Goal: Task Accomplishment & Management: Manage account settings

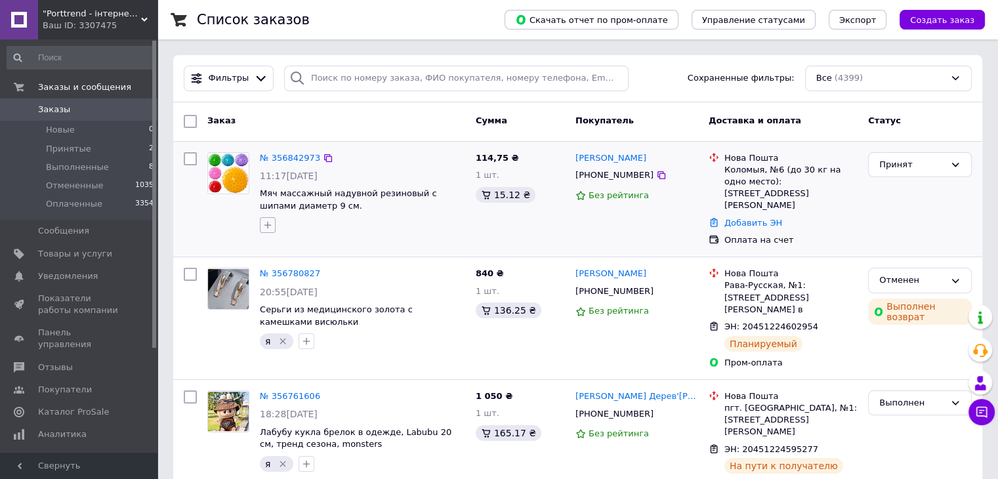
click at [268, 221] on icon "button" at bounding box center [267, 225] width 10 height 10
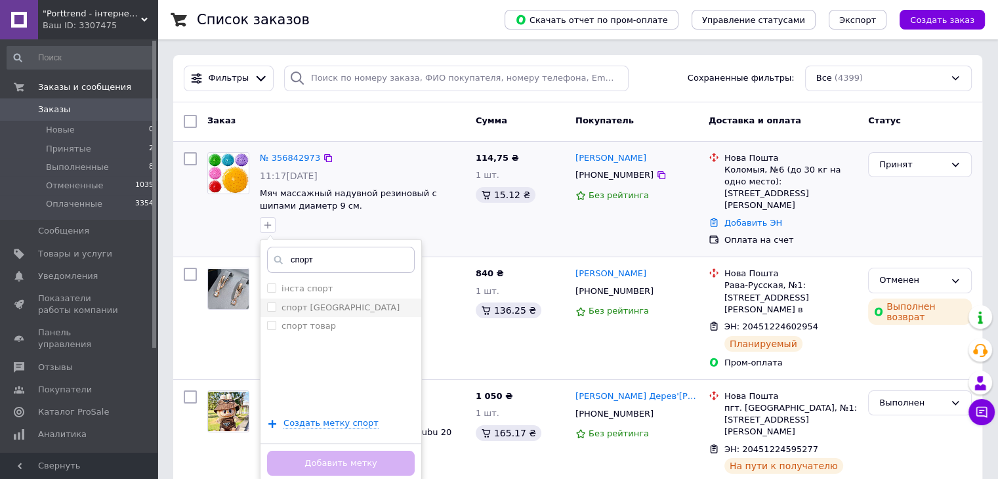
type input "спорт"
click at [270, 310] on span at bounding box center [271, 306] width 9 height 9
click at [270, 310] on input "спорт [GEOGRAPHIC_DATA]" at bounding box center [271, 306] width 9 height 9
checkbox input "false"
click at [273, 323] on input "спорт товар" at bounding box center [271, 325] width 9 height 9
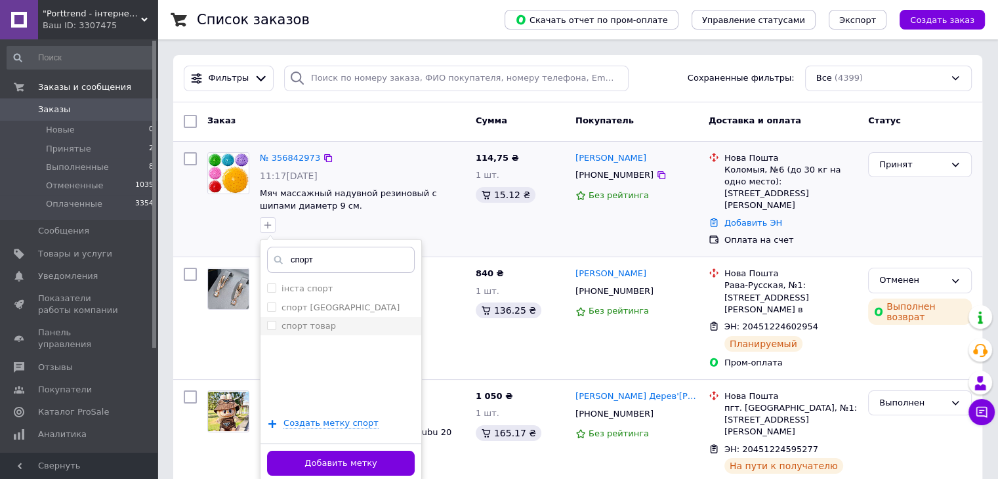
checkbox input "true"
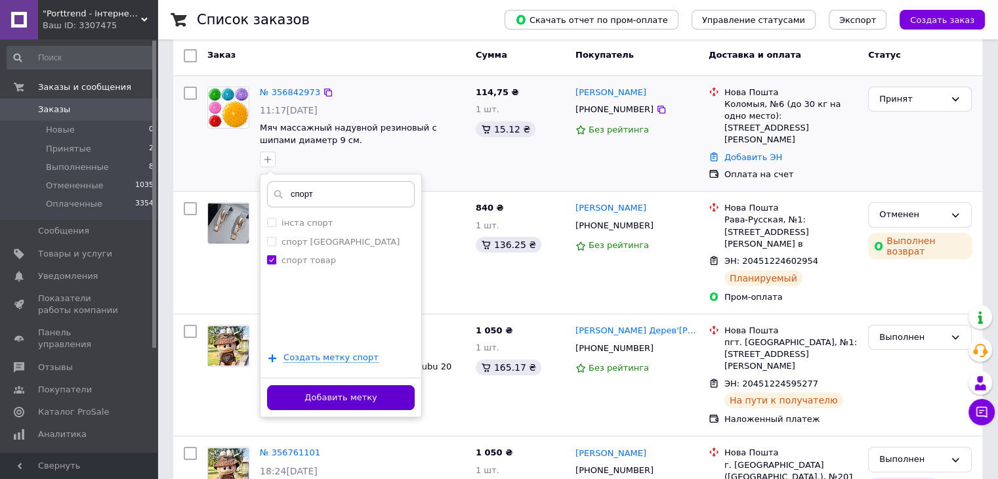
click at [326, 392] on button "Добавить метку" at bounding box center [341, 398] width 148 height 26
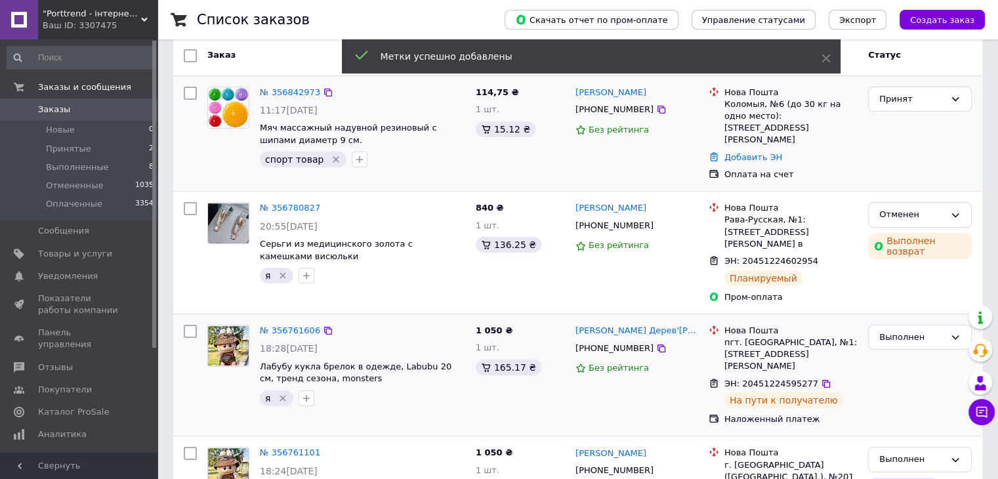
scroll to position [0, 0]
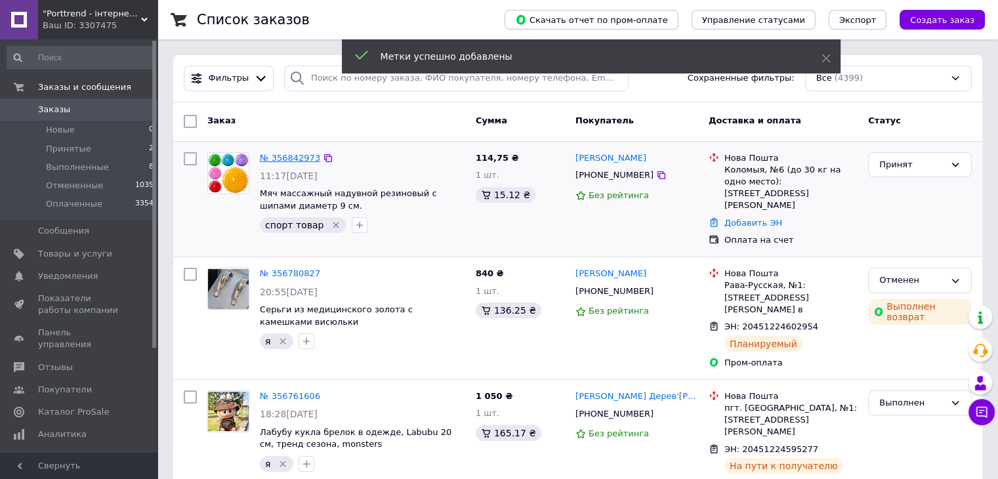
click at [286, 155] on link "№ 356842973" at bounding box center [290, 158] width 60 height 10
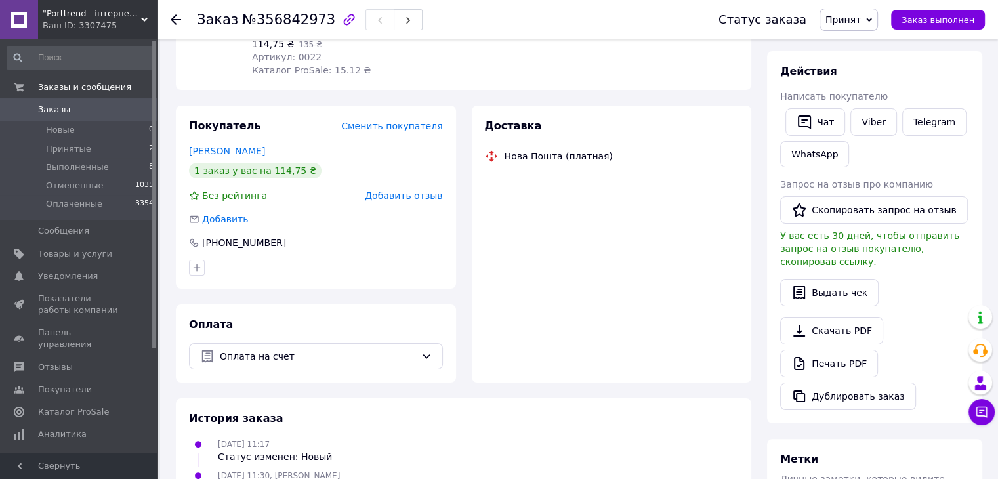
scroll to position [244, 0]
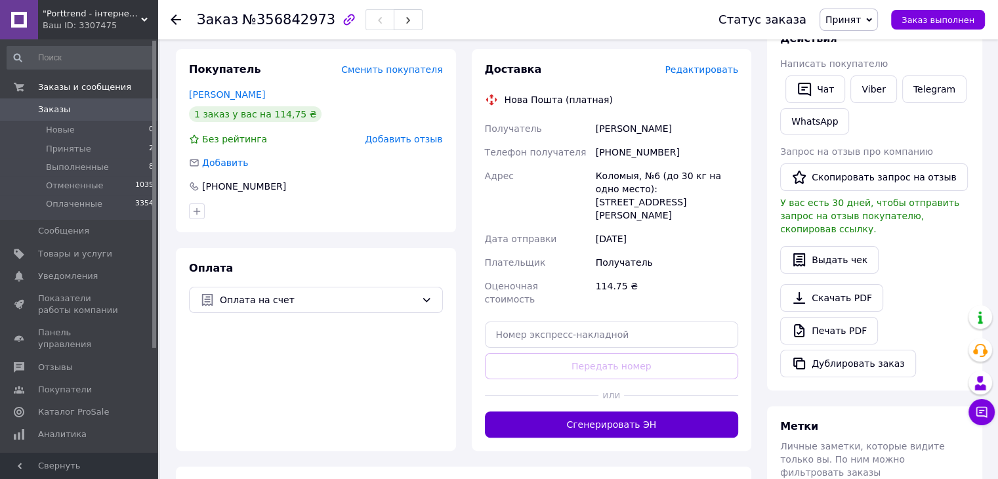
click at [603, 411] on button "Сгенерировать ЭН" at bounding box center [612, 424] width 254 height 26
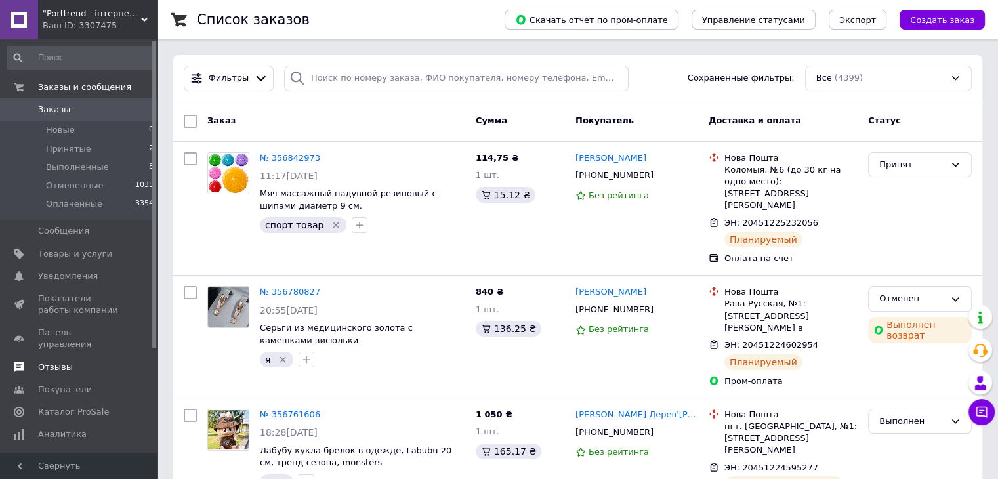
click at [62, 362] on span "Отзывы" at bounding box center [55, 368] width 35 height 12
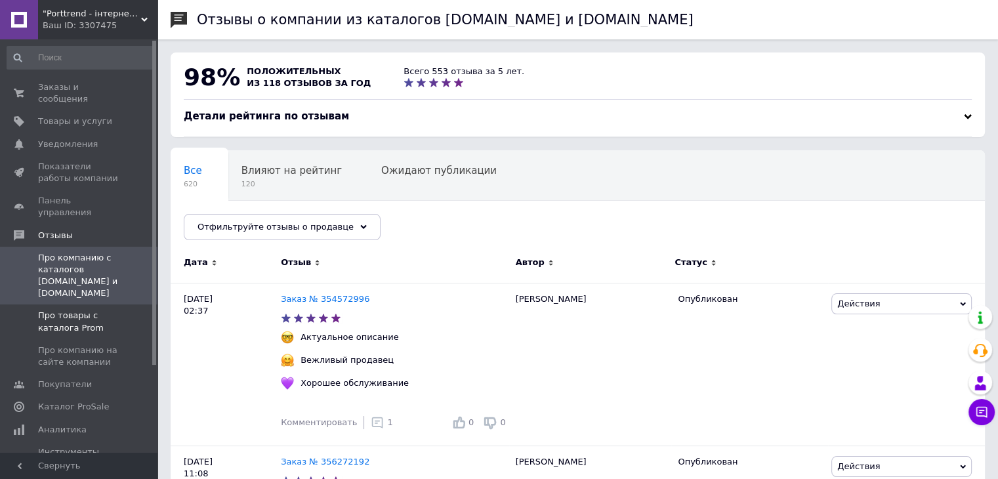
click at [79, 310] on span "Про товары с каталога Prom" at bounding box center [79, 322] width 83 height 24
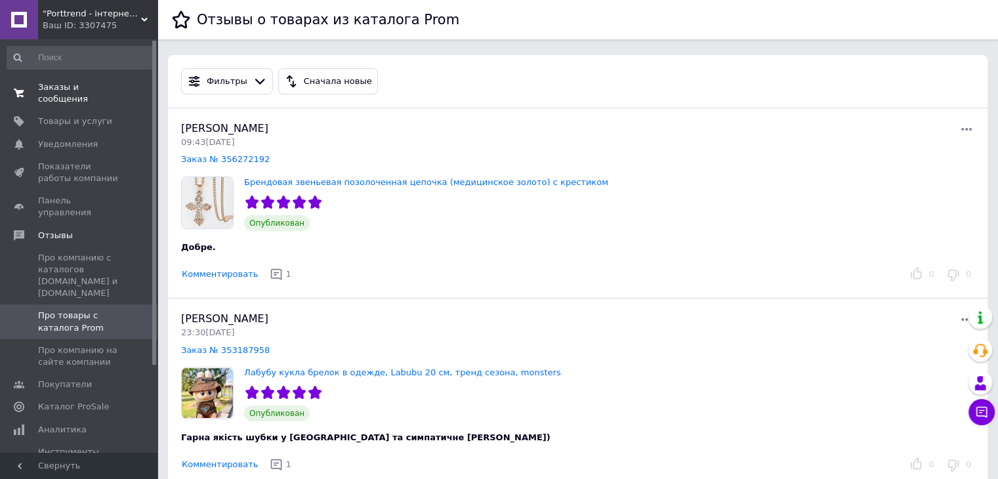
click at [49, 85] on span "Заказы и сообщения" at bounding box center [79, 93] width 83 height 24
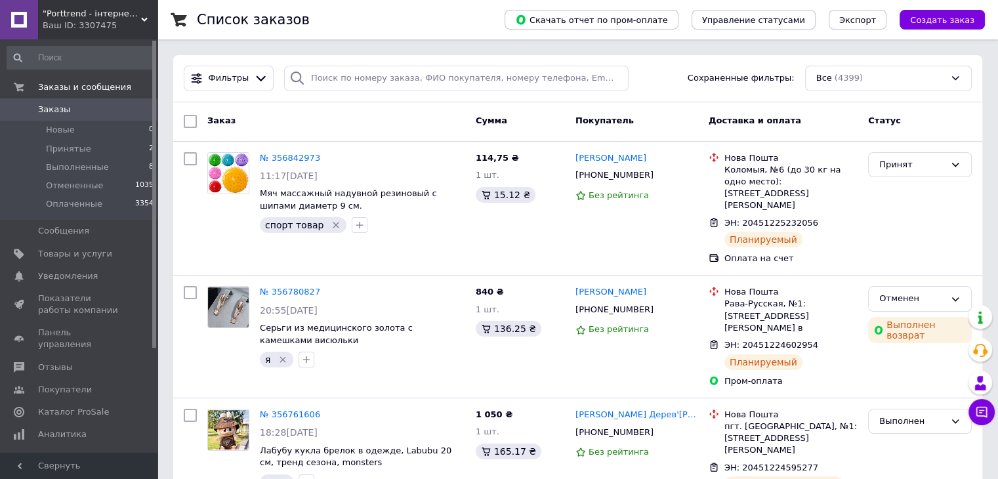
click at [84, 11] on span ""Porttrend - інтернет магазин приємних подарунків"" at bounding box center [92, 14] width 98 height 12
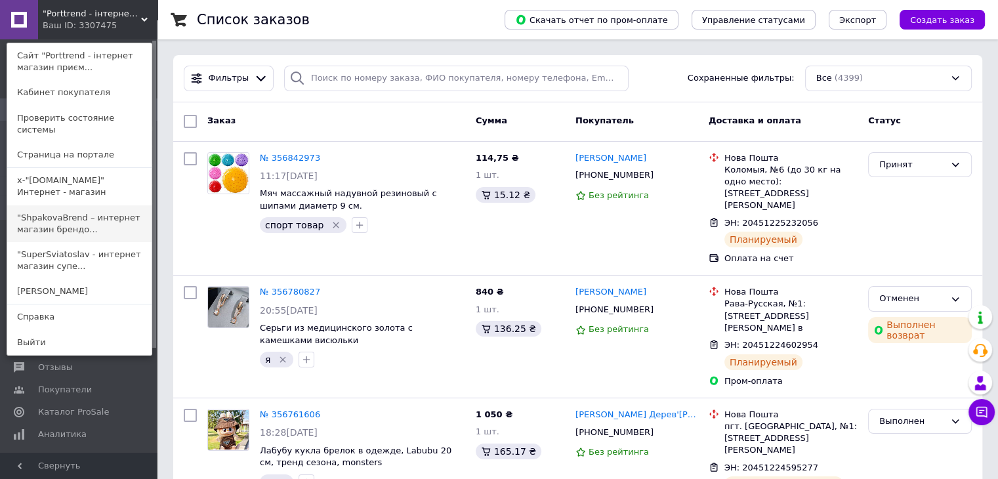
click at [62, 208] on link ""ShpakovaBrend – интернет магазин брендо..." at bounding box center [79, 223] width 144 height 37
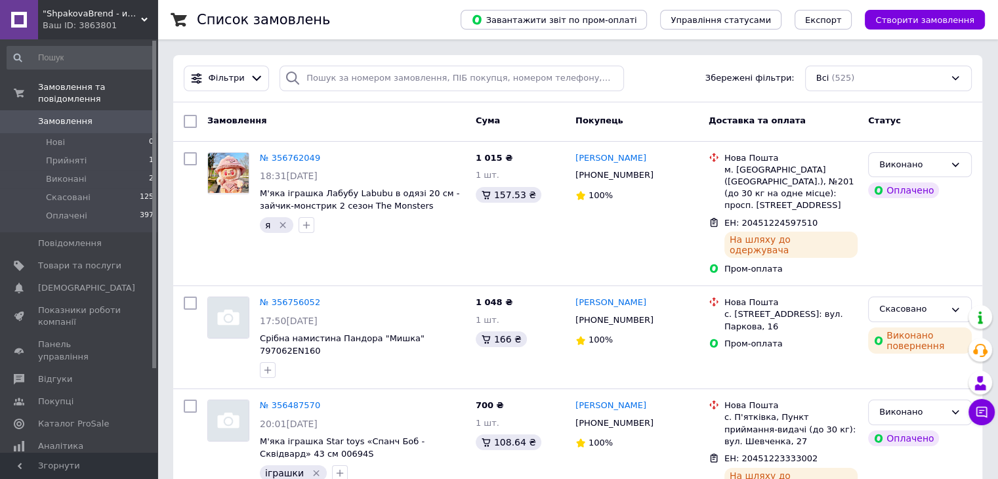
click at [68, 20] on div "Ваш ID: 3863801" at bounding box center [100, 26] width 115 height 12
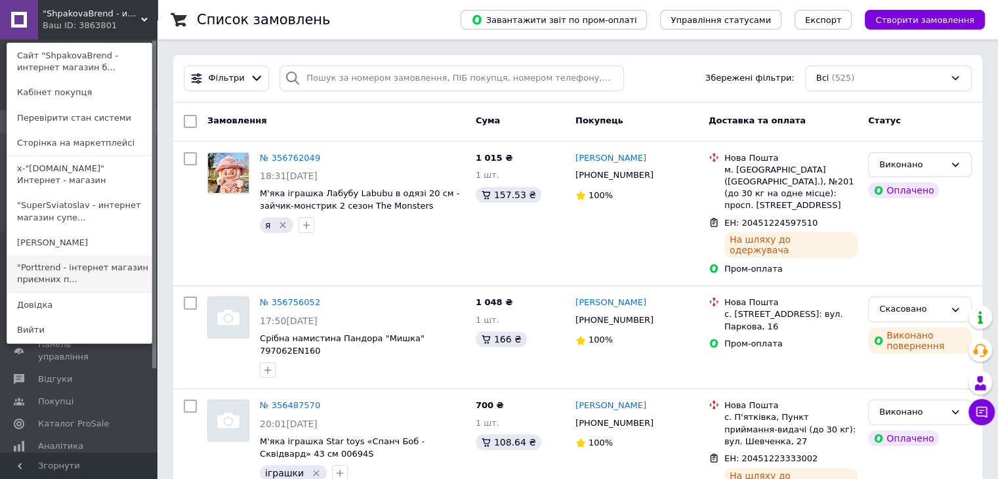
click at [81, 260] on link ""Porttrend - інтернет магазин приємних п..." at bounding box center [79, 273] width 144 height 37
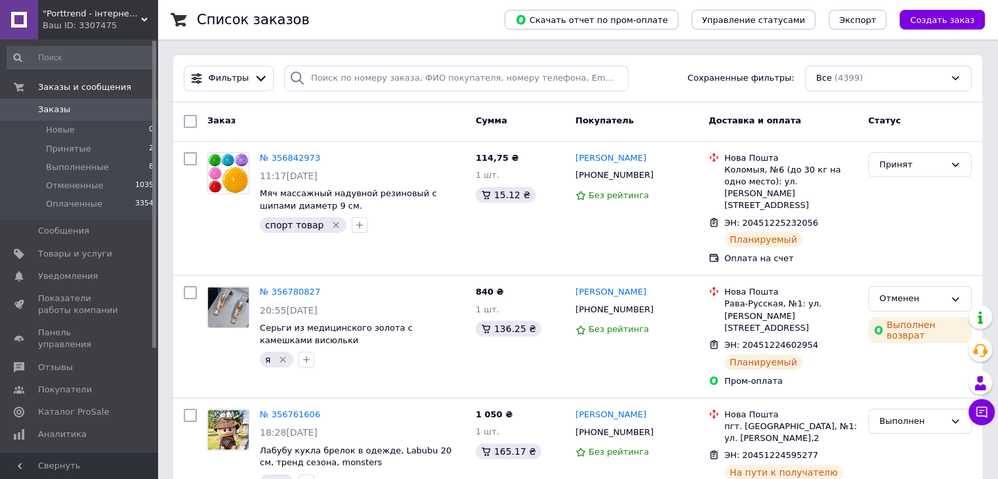
click at [83, 15] on span ""Porttrend - інтернет магазин приємних подарунків"" at bounding box center [92, 14] width 98 height 12
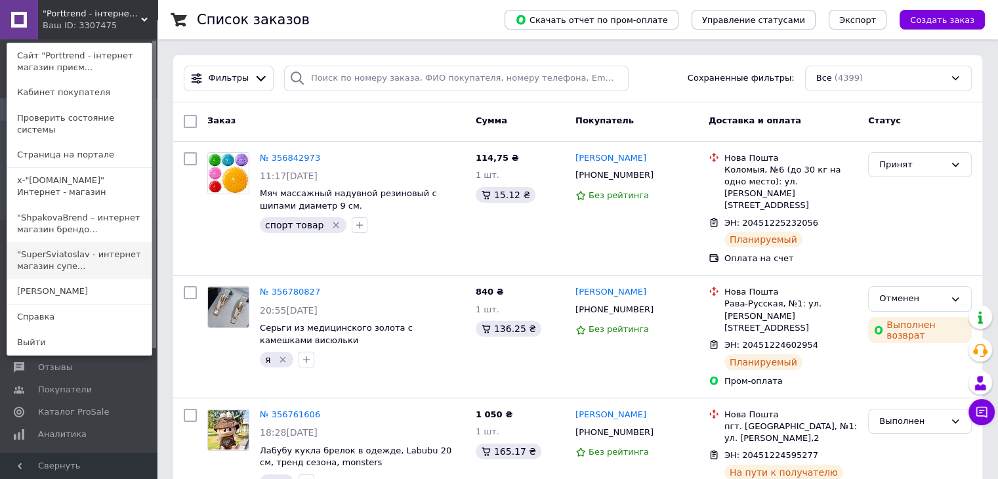
click at [51, 246] on link ""SuperSviatoslav - интернет магазин супе..." at bounding box center [79, 260] width 144 height 37
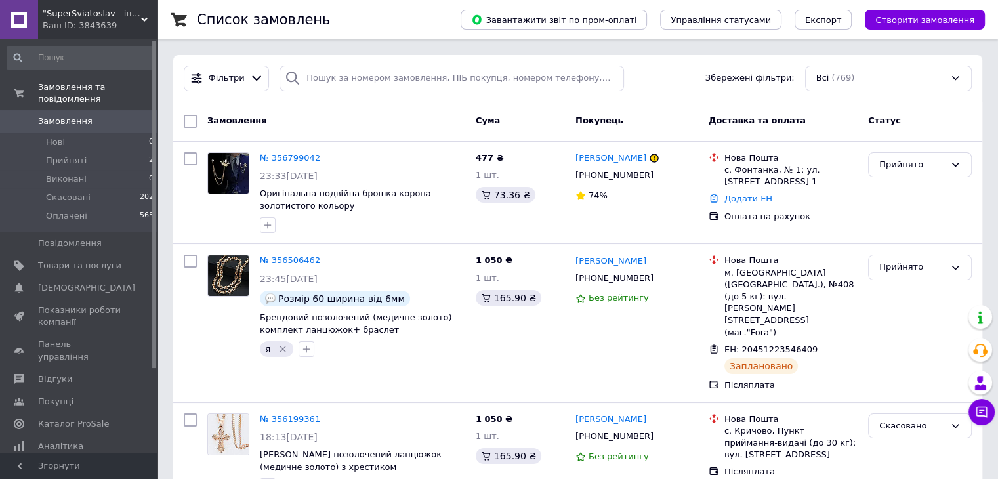
click at [55, 16] on span ""SuperSviatoslav - інтернет магазин суперових подарунків"" at bounding box center [92, 14] width 98 height 12
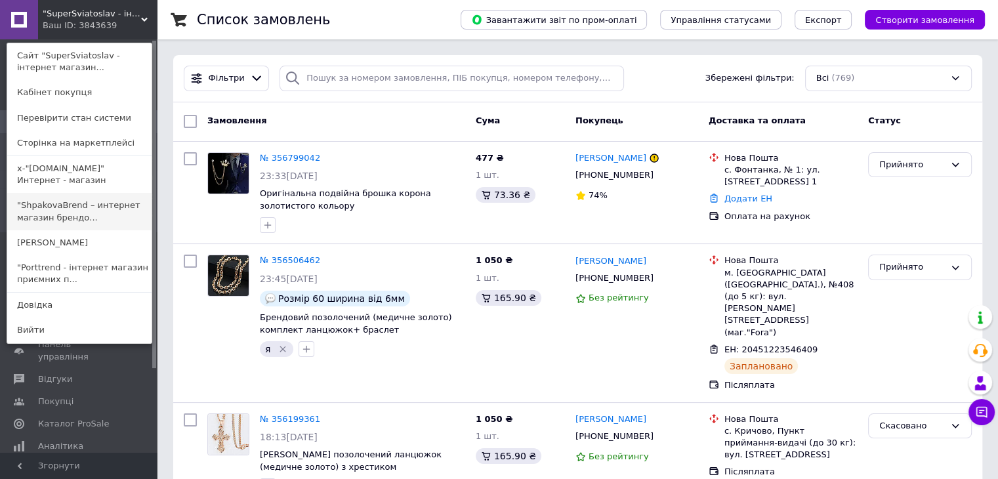
click at [62, 207] on link ""ShpakovaBrend – интернет магазин брендо..." at bounding box center [79, 211] width 144 height 37
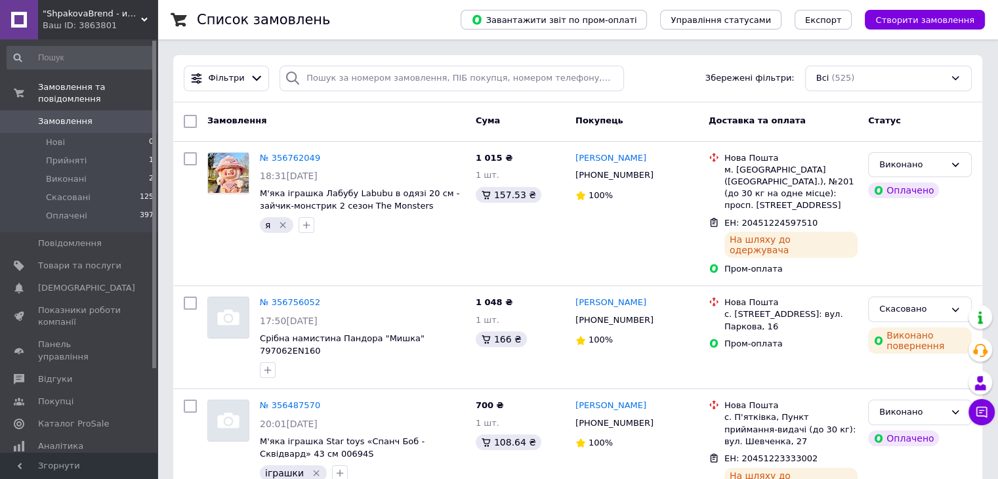
click at [75, 14] on span ""ShpakovaBrend - интернет магазин брендовых подарков"" at bounding box center [92, 14] width 98 height 12
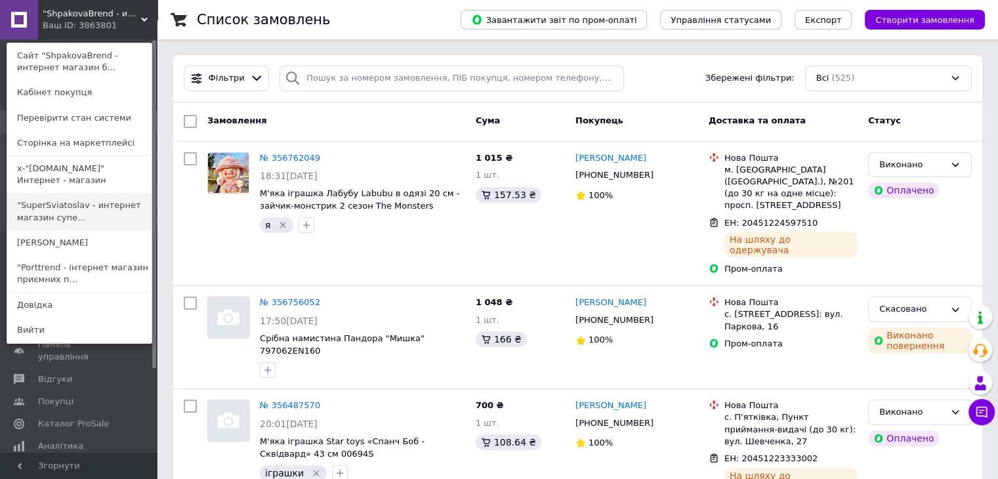
click at [72, 216] on link ""SuperSviatoslav - интернет магазин супе..." at bounding box center [79, 211] width 144 height 37
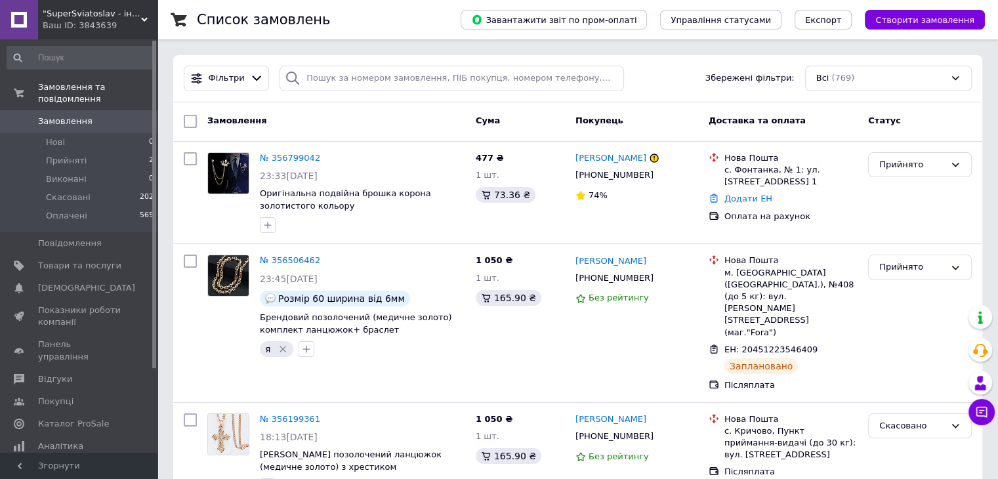
click at [67, 20] on div "Ваш ID: 3843639" at bounding box center [100, 26] width 115 height 12
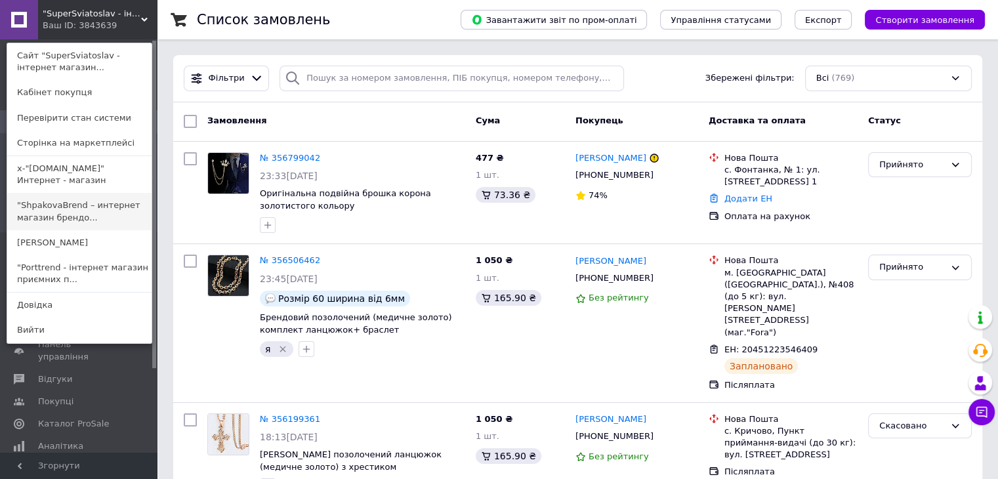
click at [61, 223] on link ""ShpakovaBrend – интернет магазин брендо..." at bounding box center [79, 211] width 144 height 37
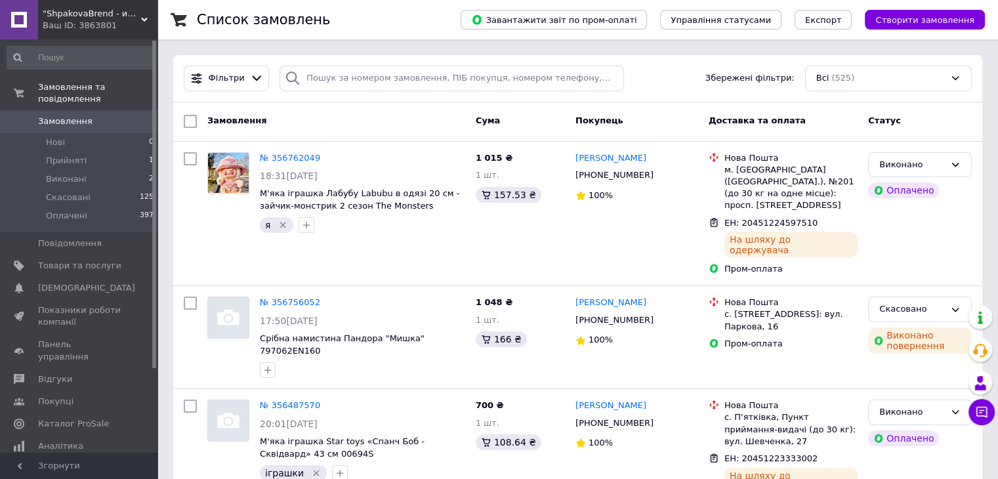
click at [107, 16] on span ""ShpakovaBrend - интернет магазин брендовых подарков"" at bounding box center [92, 14] width 98 height 12
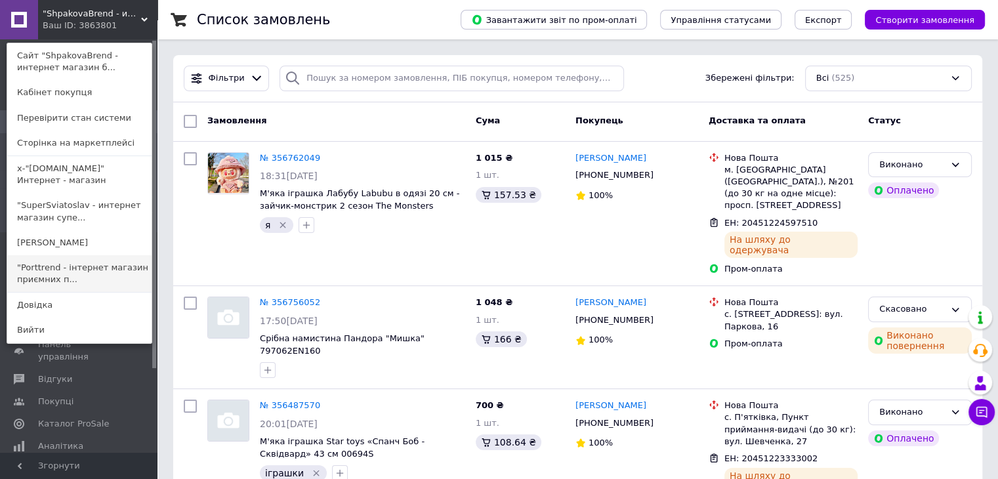
click at [51, 264] on link ""Porttrend - інтернет магазин приємних п..." at bounding box center [79, 273] width 144 height 37
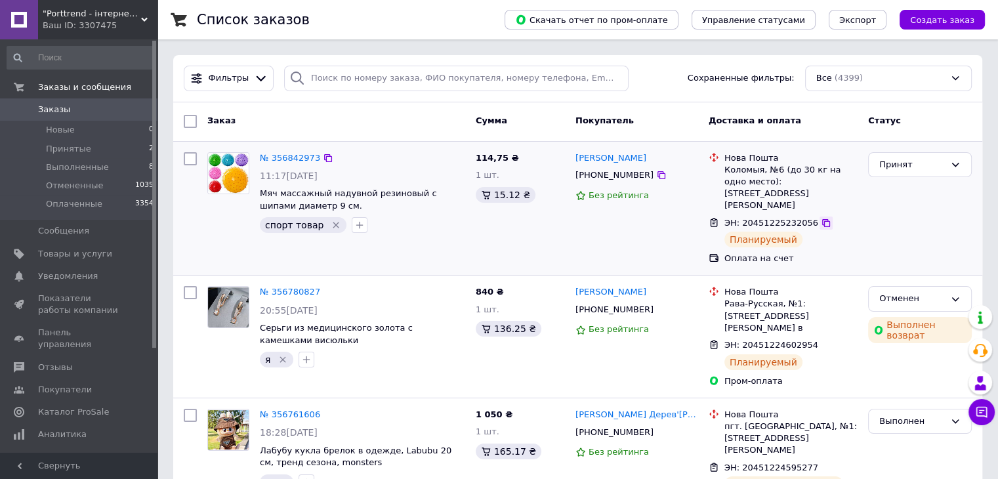
click at [822, 219] on icon at bounding box center [826, 223] width 8 height 8
